Goal: Find contact information: Find contact information

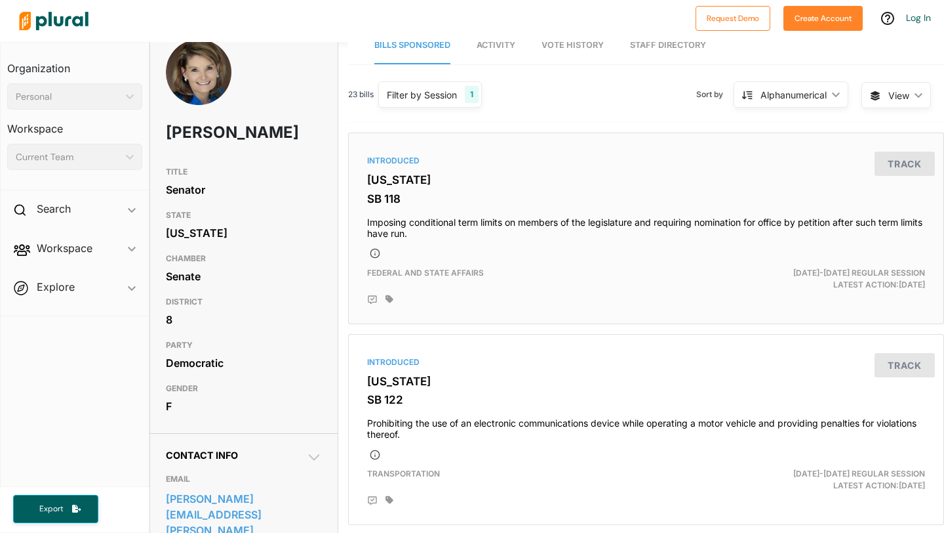
scroll to position [20, 0]
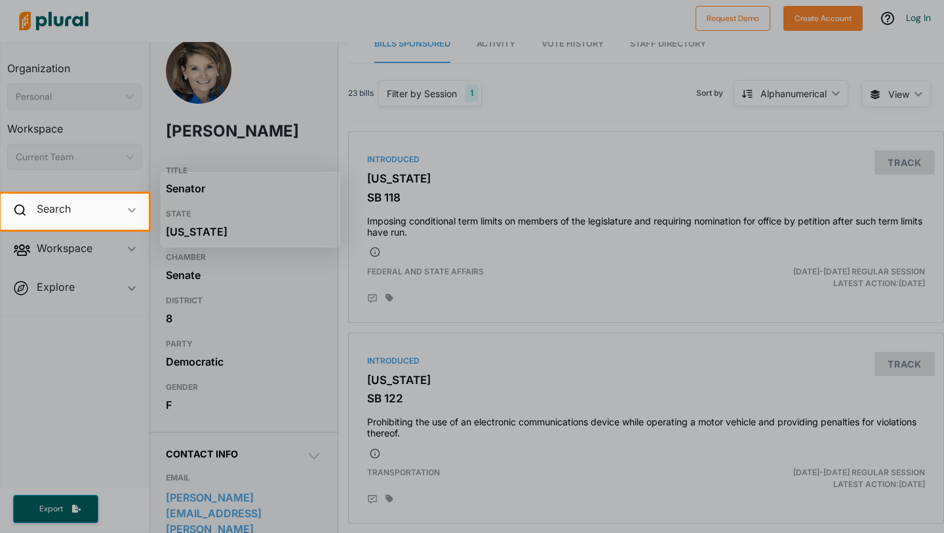
click at [446, 239] on div at bounding box center [472, 381] width 944 height 303
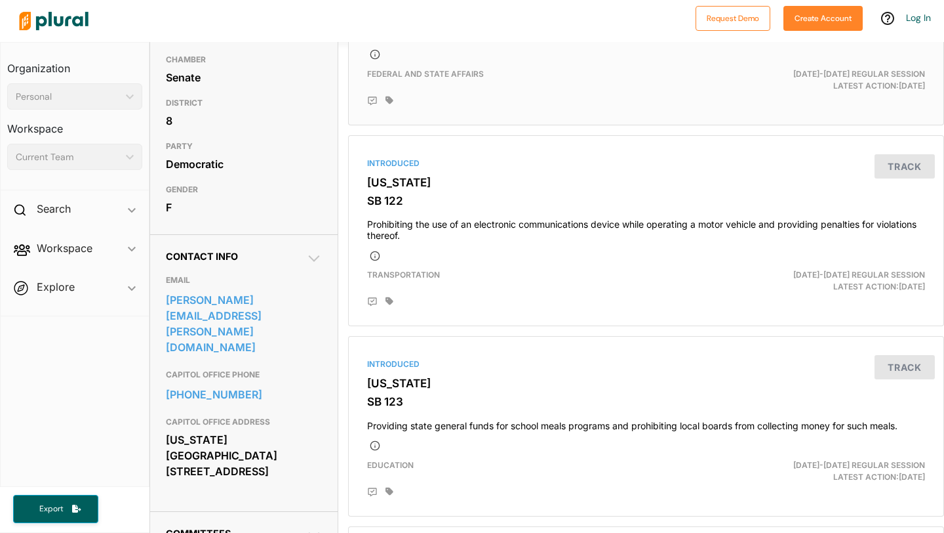
scroll to position [252, 0]
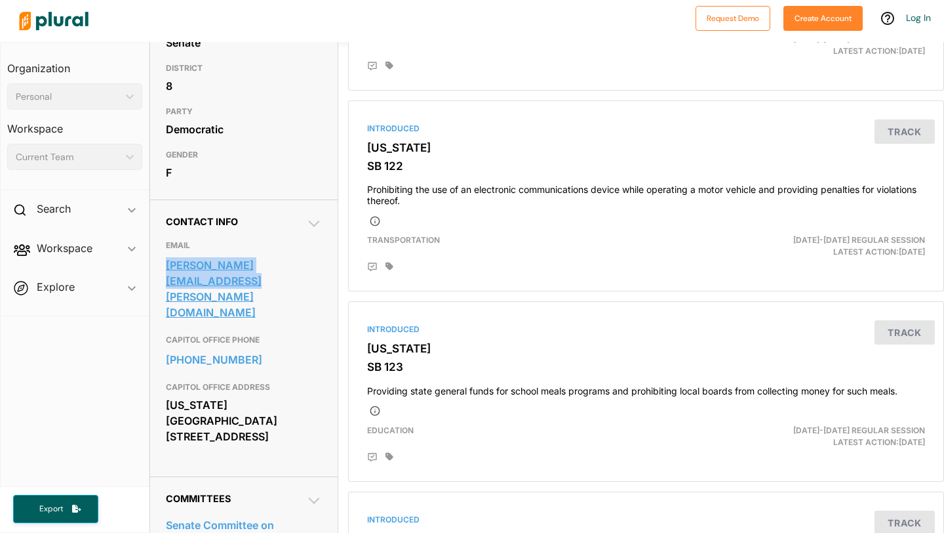
copy link "[PERSON_NAME][EMAIL_ADDRESS][PERSON_NAME][DOMAIN_NAME]"
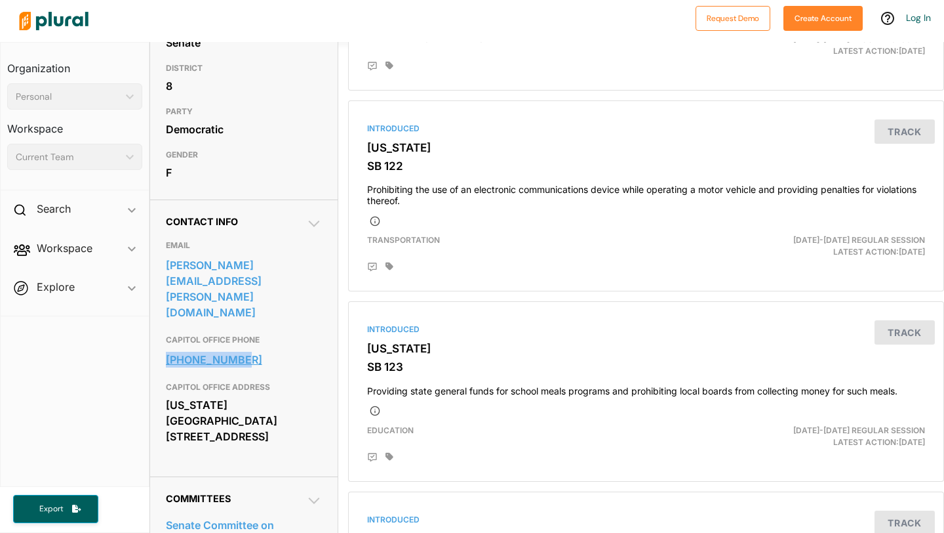
copy link "[PHONE_NUMBER]"
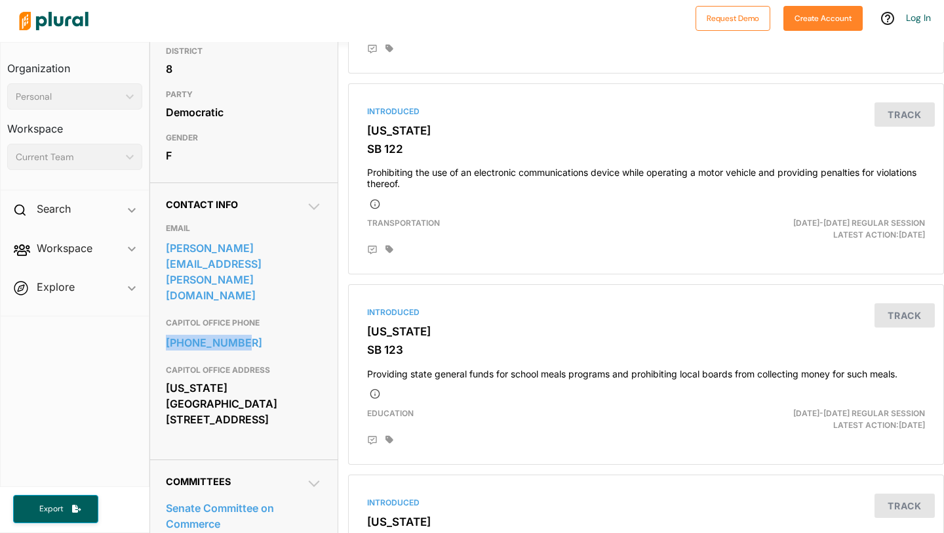
scroll to position [268, 0]
click at [314, 216] on icon at bounding box center [314, 208] width 16 height 16
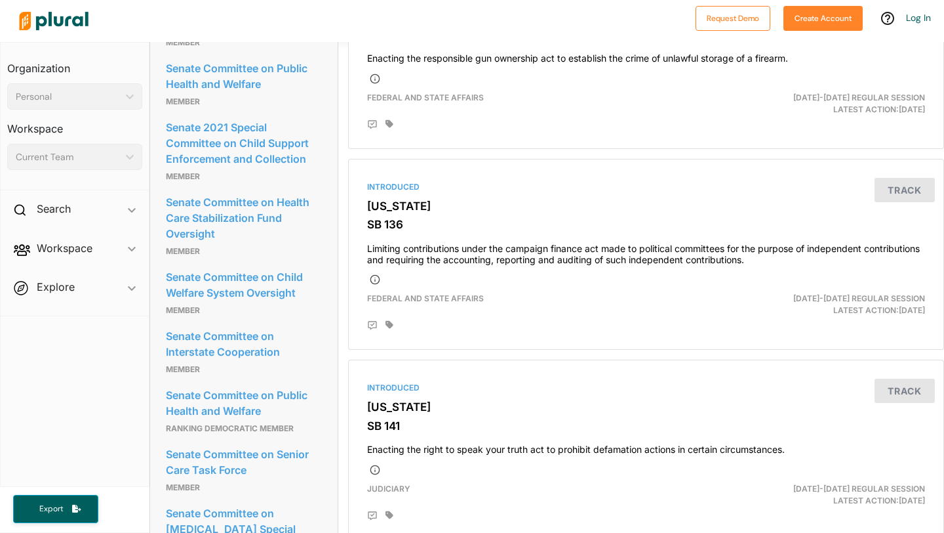
scroll to position [183, 0]
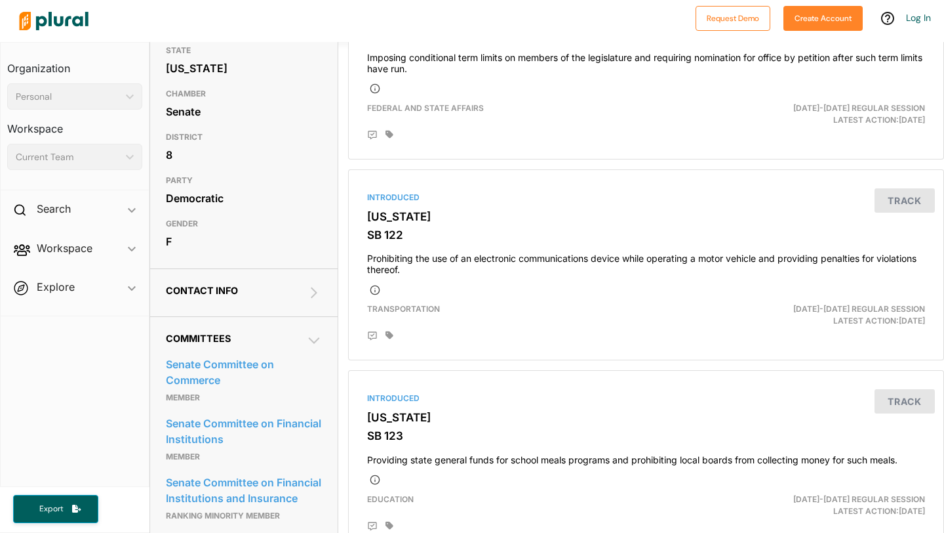
click at [316, 348] on icon at bounding box center [314, 341] width 16 height 16
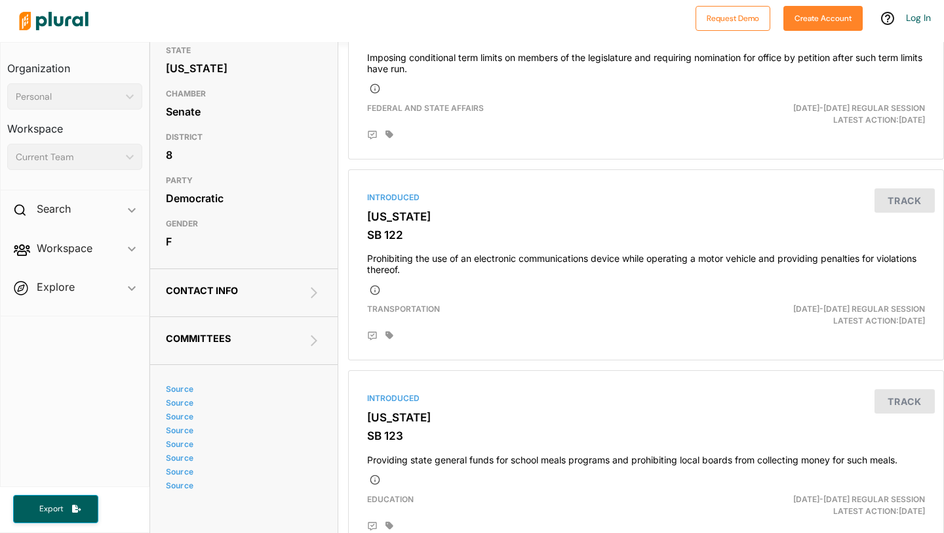
click at [311, 300] on icon at bounding box center [314, 293] width 16 height 16
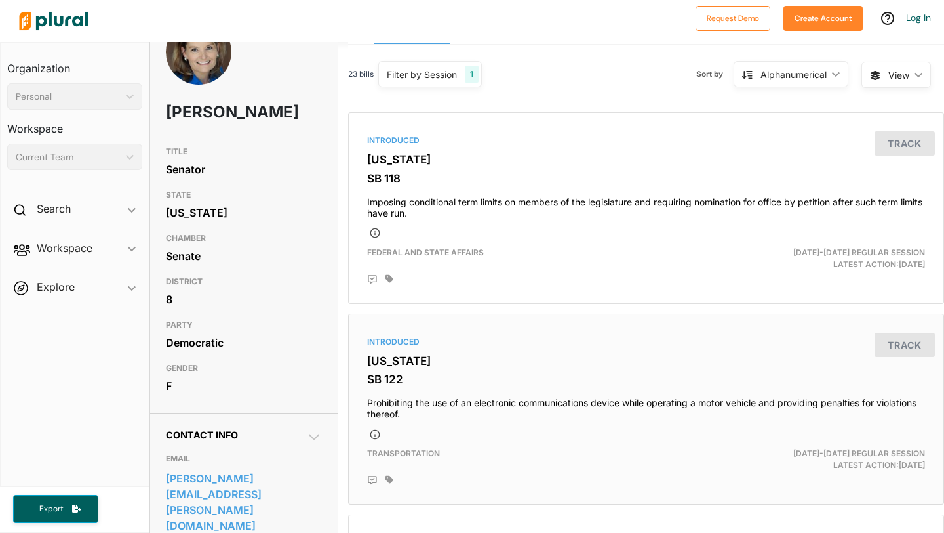
scroll to position [0, 0]
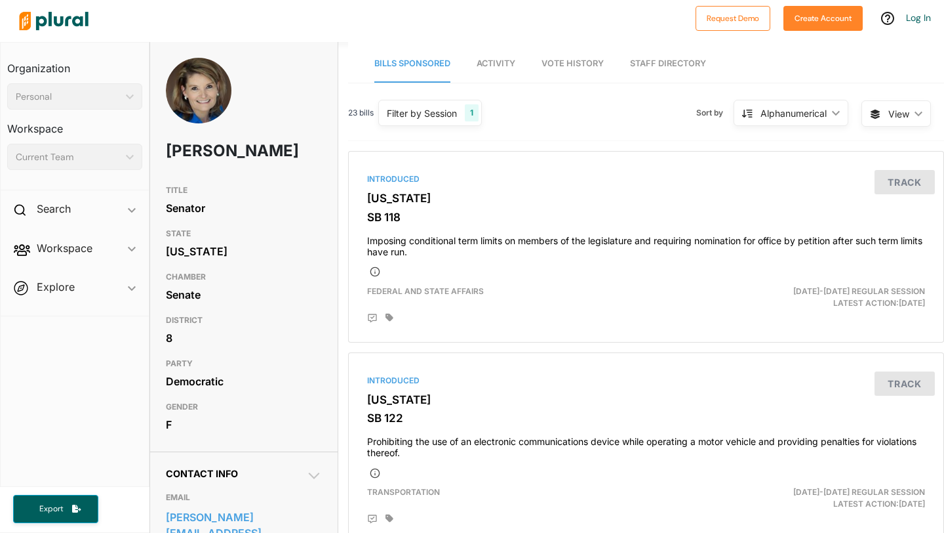
click at [203, 150] on h1 "[PERSON_NAME]" at bounding box center [213, 150] width 94 height 39
click at [193, 415] on h3 "GENDER" at bounding box center [244, 407] width 156 height 16
click at [182, 108] on img at bounding box center [199, 106] width 66 height 96
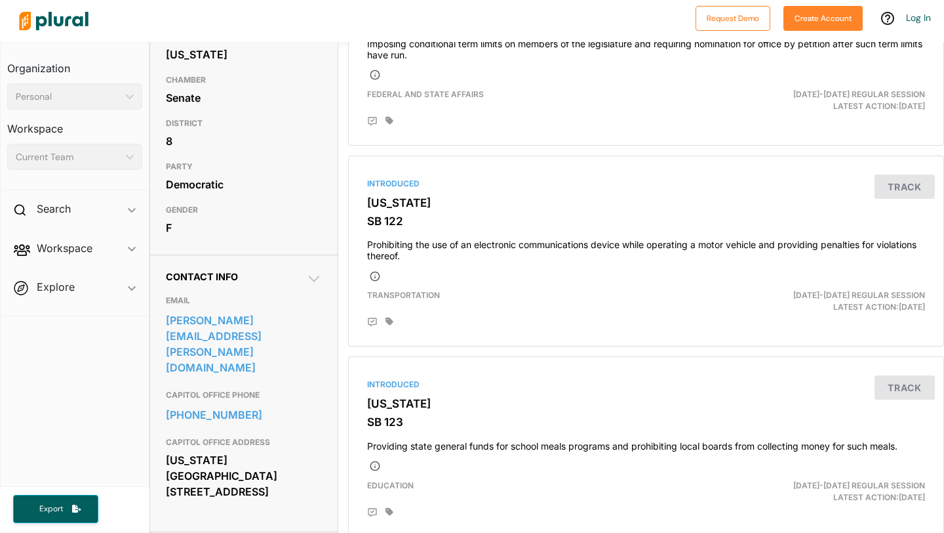
scroll to position [198, 0]
copy link "[PHONE_NUMBER]"
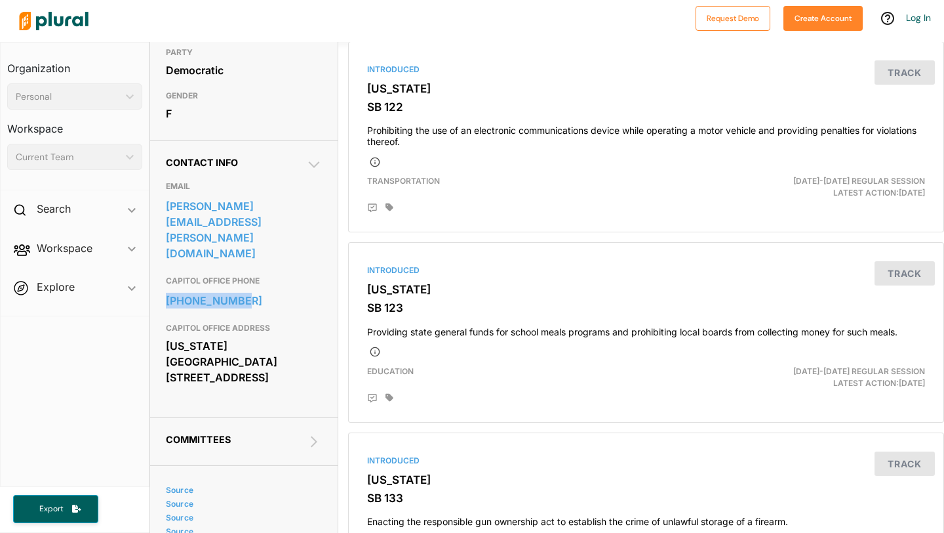
scroll to position [312, 0]
click at [304, 342] on div "[US_STATE][GEOGRAPHIC_DATA] [STREET_ADDRESS]" at bounding box center [244, 360] width 156 height 51
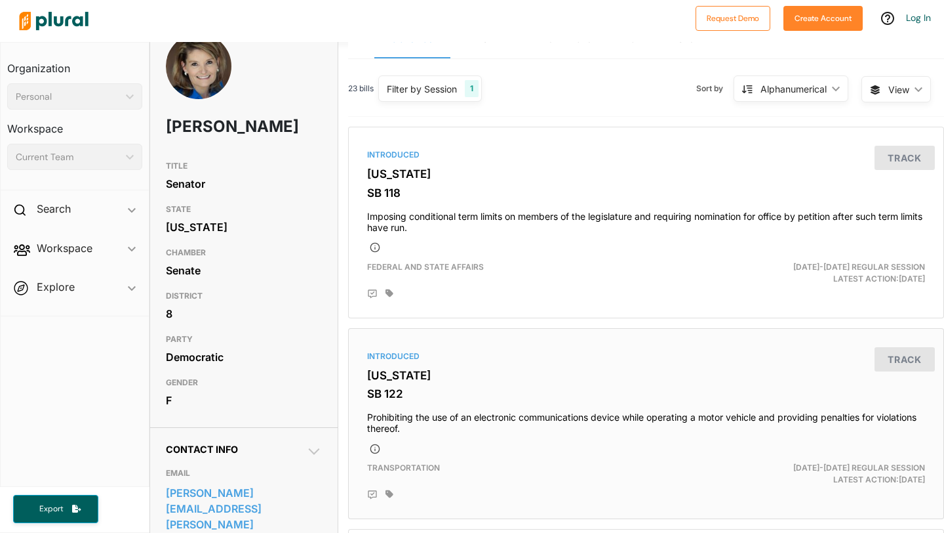
scroll to position [0, 0]
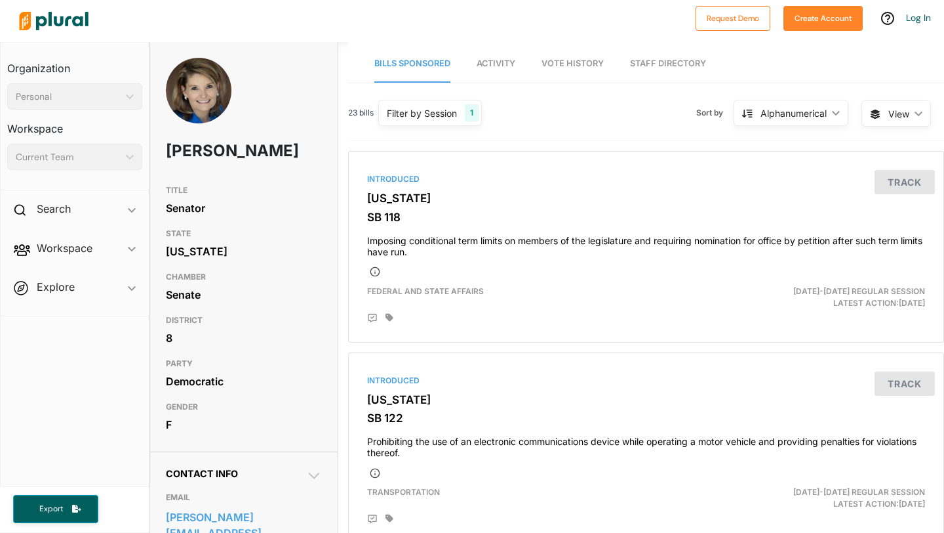
click at [506, 68] on span "Activity" at bounding box center [496, 63] width 39 height 10
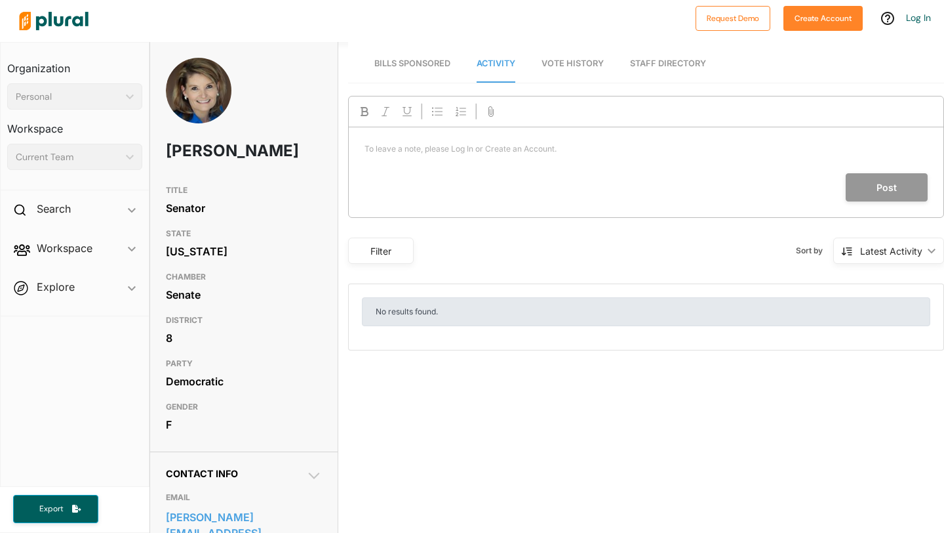
click at [559, 72] on link "Vote History" at bounding box center [573, 63] width 62 height 37
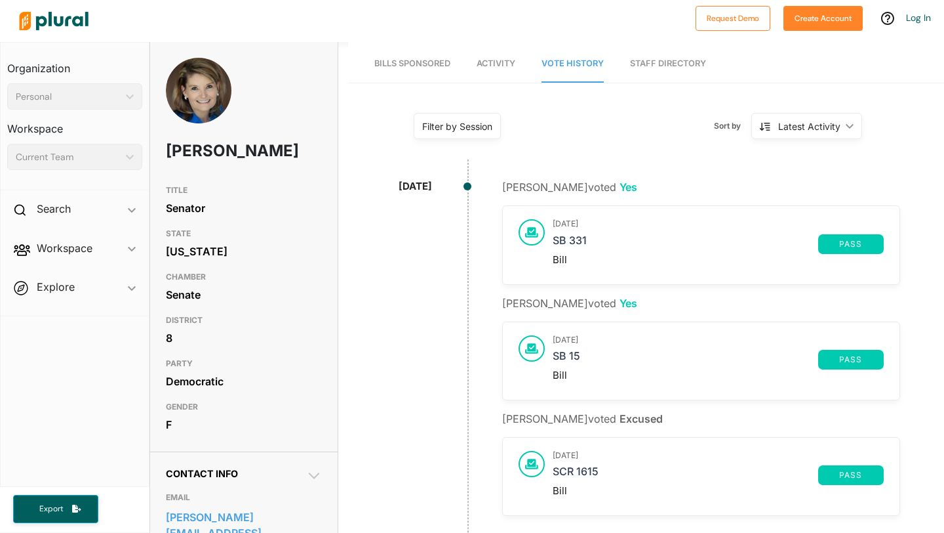
click at [652, 65] on link "Staff Directory" at bounding box center [668, 63] width 76 height 37
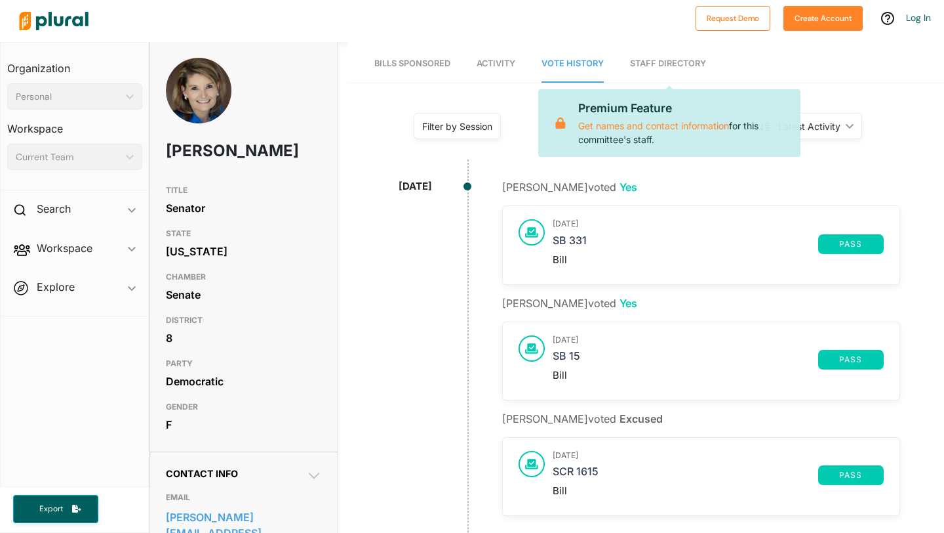
click at [668, 64] on link "Staff Directory" at bounding box center [668, 63] width 76 height 37
click at [578, 70] on link "Vote History" at bounding box center [573, 63] width 62 height 37
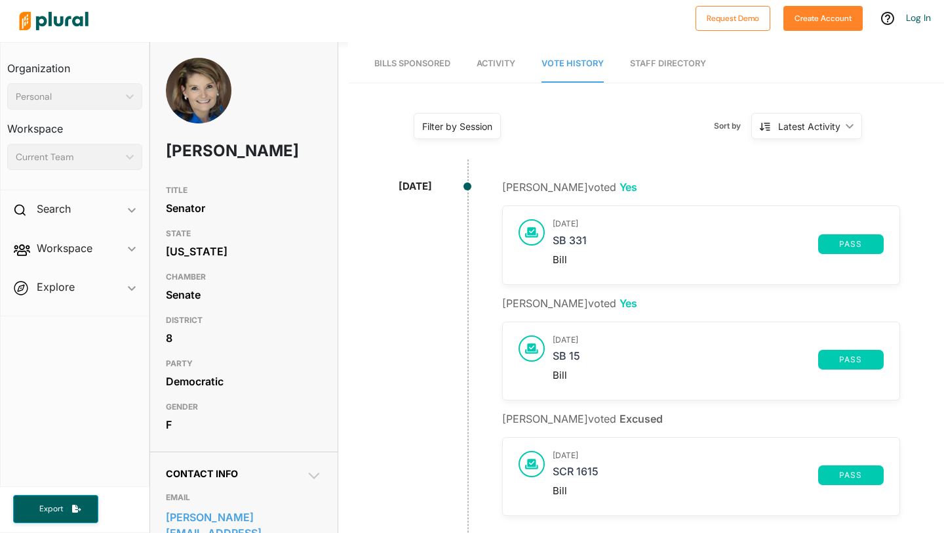
click at [464, 69] on nav "Bills Sponsored Activity Vote History Staff Directory" at bounding box center [646, 62] width 596 height 41
click at [418, 73] on link "Bills Sponsored" at bounding box center [413, 63] width 76 height 37
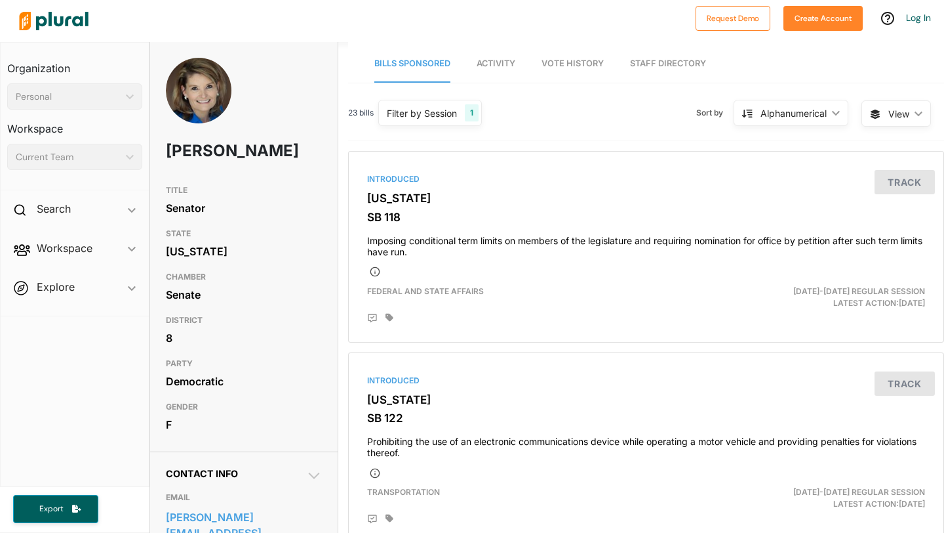
click at [418, 68] on link "Bills Sponsored" at bounding box center [413, 63] width 76 height 37
